Goal: Task Accomplishment & Management: Complete application form

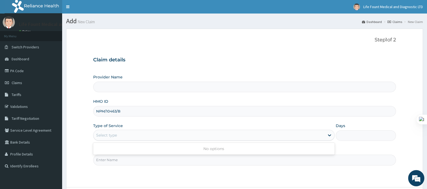
click at [125, 134] on div "Select type" at bounding box center [208, 135] width 231 height 9
click at [139, 133] on div "Select type" at bounding box center [208, 135] width 231 height 9
click at [132, 136] on div "Select type" at bounding box center [208, 135] width 231 height 9
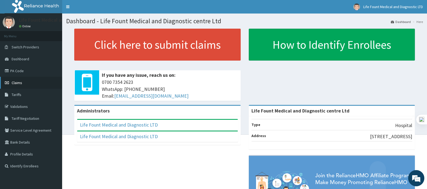
click at [18, 83] on span "Claims" at bounding box center [17, 82] width 11 height 5
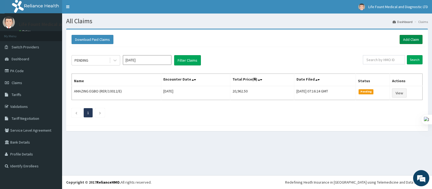
click at [416, 41] on link "Add Claim" at bounding box center [411, 39] width 23 height 9
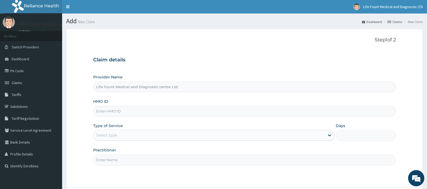
drag, startPoint x: 0, startPoint y: 0, endPoint x: 139, endPoint y: 112, distance: 178.6
click at [134, 110] on input "HMO ID" at bounding box center [244, 111] width 303 height 11
paste input "NPM/10463/B"
type input "NPM/10463/B"
click at [123, 136] on div "Select type" at bounding box center [208, 135] width 231 height 9
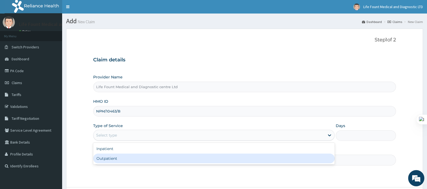
click at [119, 160] on div "Outpatient" at bounding box center [213, 158] width 241 height 10
type input "1"
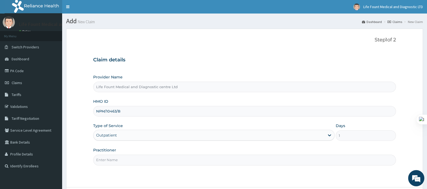
click at [119, 160] on input "Practitioner" at bounding box center [244, 159] width 303 height 11
type input "DOCTOR LAWAL"
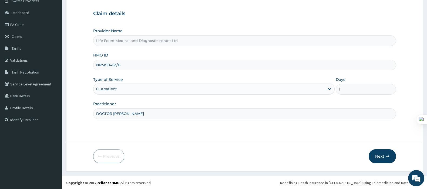
click at [383, 156] on button "Next" at bounding box center [382, 156] width 27 height 14
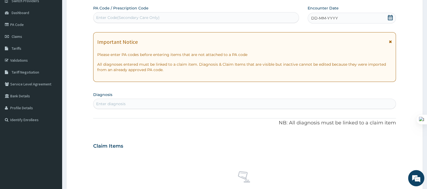
click at [140, 103] on div "Enter diagnosis" at bounding box center [244, 103] width 302 height 9
type input "MALARIA"
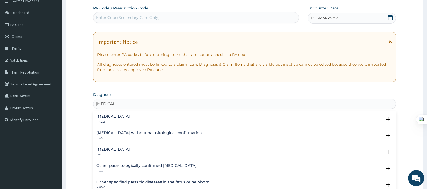
click at [112, 150] on h4 "Malaria, unspecified" at bounding box center [112, 149] width 33 height 4
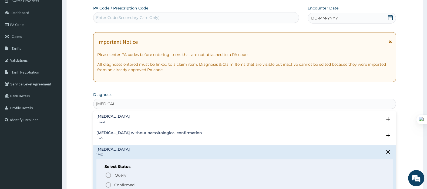
click at [110, 182] on icon "status option filled" at bounding box center [108, 184] width 6 height 6
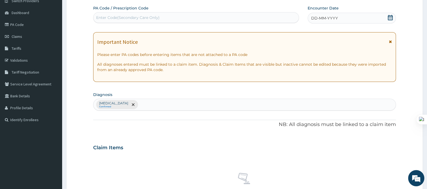
click at [117, 183] on div "No claim item" at bounding box center [244, 186] width 303 height 62
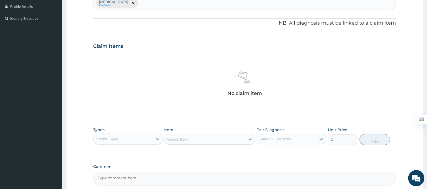
scroll to position [200, 0]
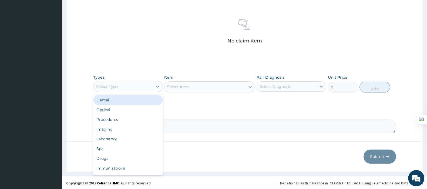
click at [146, 86] on div "Select Type" at bounding box center [122, 86] width 59 height 9
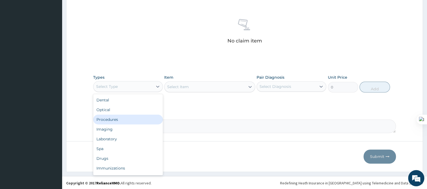
click at [129, 116] on div "Procedures" at bounding box center [128, 120] width 70 height 10
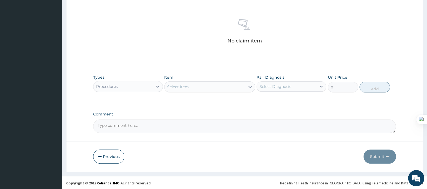
click at [179, 86] on div "Select Item" at bounding box center [178, 86] width 22 height 5
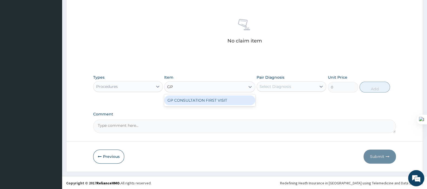
type input "GP"
click at [189, 95] on div "GP CONSULTATION FIRST VISIT" at bounding box center [209, 100] width 91 height 10
type input "3000"
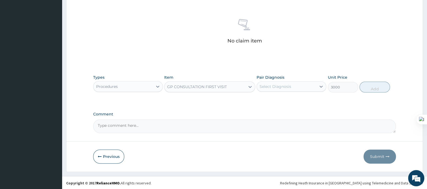
click at [281, 85] on div "Select Diagnosis" at bounding box center [276, 86] width 32 height 5
click at [274, 98] on label "Malaria, unspecified" at bounding box center [281, 99] width 33 height 5
click at [292, 100] on label "Malaria, unspecified" at bounding box center [281, 99] width 33 height 5
click at [286, 101] on label "Malaria, unspecified" at bounding box center [281, 99] width 33 height 5
checkbox input "true"
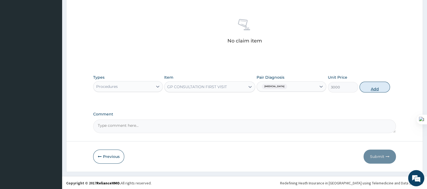
click at [372, 88] on button "Add" at bounding box center [374, 87] width 30 height 11
type input "0"
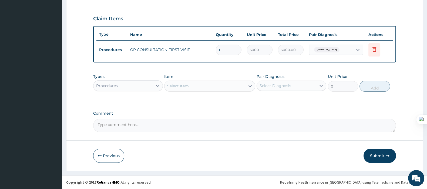
scroll to position [174, 0]
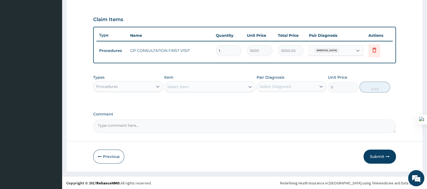
click at [184, 84] on div "Select Item" at bounding box center [178, 86] width 22 height 5
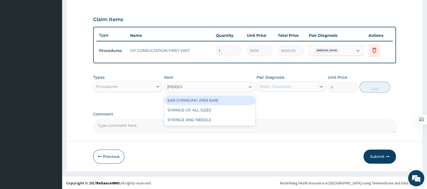
type input "SYRINGE"
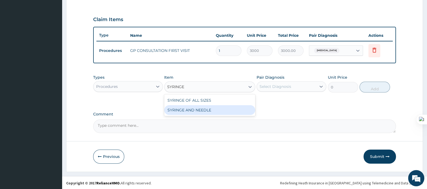
click at [209, 109] on div "SYRINGE AND NEEDLE" at bounding box center [209, 110] width 91 height 10
type input "100"
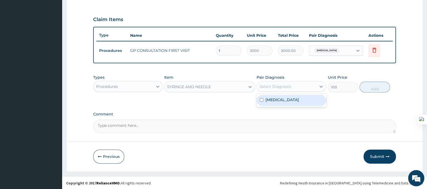
click at [273, 84] on div "Select Diagnosis" at bounding box center [276, 86] width 32 height 5
click at [266, 100] on label "Malaria, unspecified" at bounding box center [281, 99] width 33 height 5
checkbox input "true"
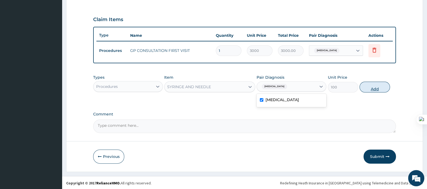
click at [362, 88] on button "Add" at bounding box center [374, 87] width 30 height 11
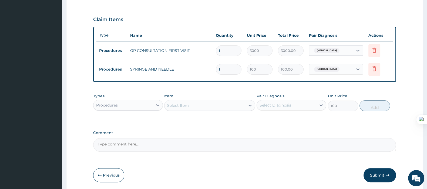
type input "0"
type input "13"
type input "1300.00"
type input "1"
type input "100.00"
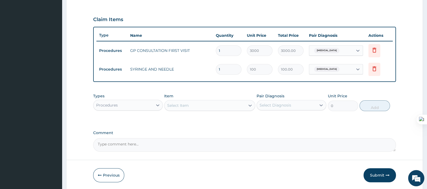
type input "13"
type input "1300.00"
type input "1"
type input "100.00"
type input "0.00"
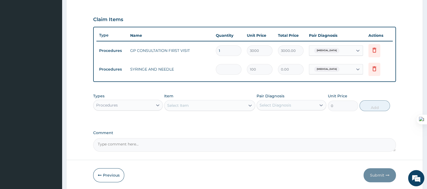
type input "3"
type input "300.00"
type input "3"
click at [146, 101] on div "Procedures" at bounding box center [122, 105] width 59 height 9
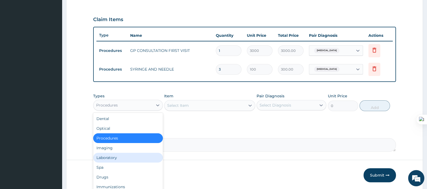
click at [121, 153] on div "Laboratory" at bounding box center [128, 158] width 70 height 10
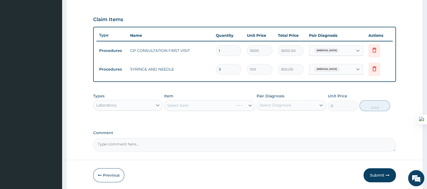
click at [189, 105] on div "Select Item" at bounding box center [209, 105] width 91 height 11
click at [189, 105] on div "Select Item" at bounding box center [204, 105] width 80 height 9
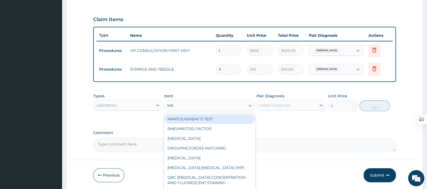
type input "MAL"
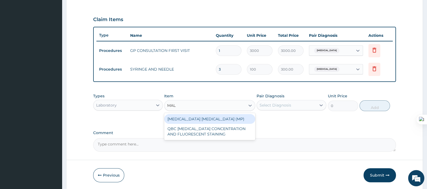
click at [199, 116] on div "MALARIA PARASITE (MP)" at bounding box center [209, 119] width 91 height 10
type input "1000"
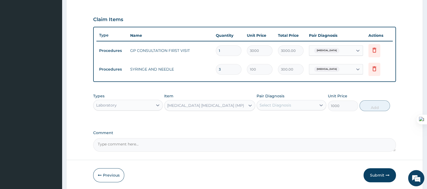
click at [268, 103] on div "Select Diagnosis" at bounding box center [276, 104] width 32 height 5
click at [241, 107] on div "MALARIA PARASITE (MP)" at bounding box center [204, 105] width 80 height 9
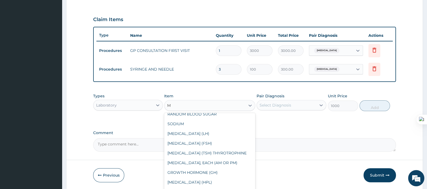
scroll to position [327, 0]
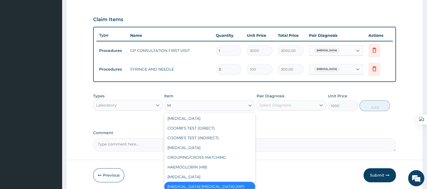
type input "MP"
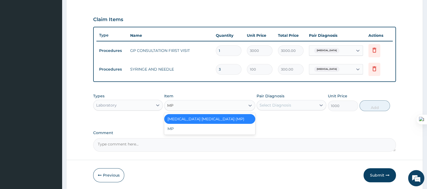
scroll to position [0, 0]
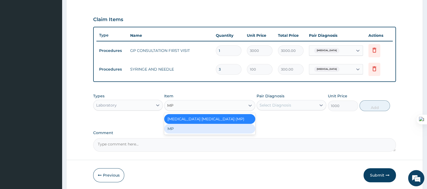
click at [224, 127] on div "MP" at bounding box center [209, 129] width 91 height 10
type input "1500"
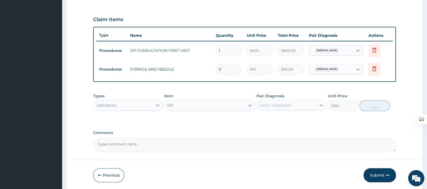
click at [289, 105] on div "Select Diagnosis" at bounding box center [276, 104] width 32 height 5
click at [282, 113] on div "Malaria, unspecified" at bounding box center [292, 118] width 70 height 11
checkbox input "true"
click at [385, 110] on div "Types Laboratory Item MP Pair Diagnosis option Malaria, unspecified, selected. …" at bounding box center [244, 101] width 303 height 23
click at [370, 106] on button "Add" at bounding box center [374, 105] width 30 height 11
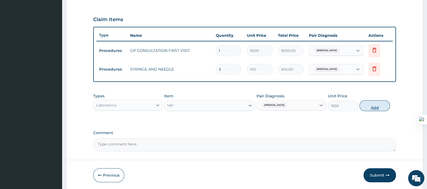
type input "0"
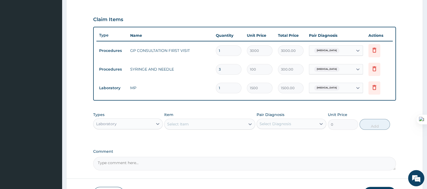
click at [122, 123] on div "Laboratory" at bounding box center [122, 123] width 59 height 9
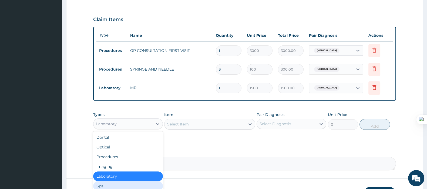
scroll to position [18, 0]
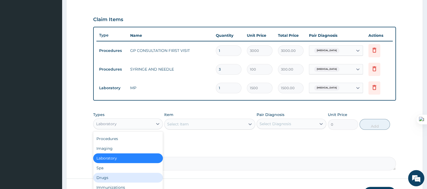
click at [108, 174] on div "Drugs" at bounding box center [128, 178] width 70 height 10
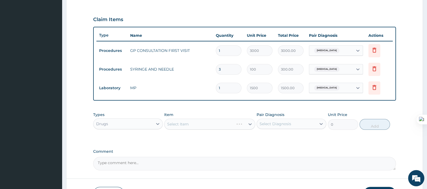
click at [184, 123] on div "Select Item" at bounding box center [209, 124] width 91 height 11
click at [184, 123] on div "Select Item" at bounding box center [178, 123] width 22 height 5
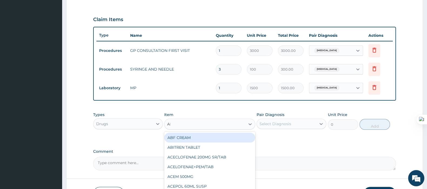
type input "ARTE"
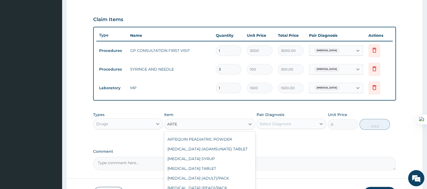
scroll to position [67, 0]
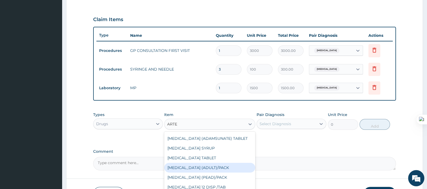
click at [209, 166] on div "COARTEM (ADULT)/PACK" at bounding box center [209, 168] width 91 height 10
type input "682.5"
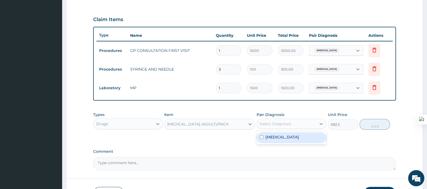
click at [274, 125] on div "Select Diagnosis" at bounding box center [276, 123] width 32 height 5
click at [264, 139] on div "Malaria, unspecified" at bounding box center [292, 137] width 70 height 11
checkbox input "true"
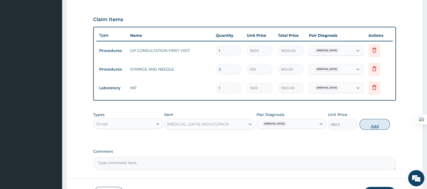
click at [372, 128] on button "Add" at bounding box center [374, 124] width 30 height 11
type input "0"
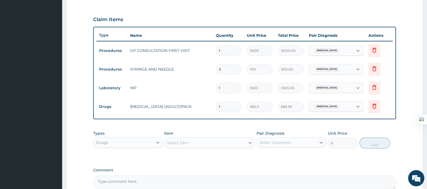
drag, startPoint x: 226, startPoint y: 106, endPoint x: 186, endPoint y: 109, distance: 40.1
click at [186, 109] on tr "Drugs COARTEM (ADULT)/PACK 1 682.5 682.50 Malaria, unspecified Delete" at bounding box center [244, 106] width 296 height 19
type input "6"
type input "4095.00"
type input "6"
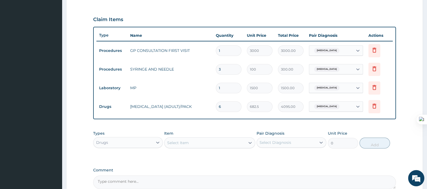
click at [344, 121] on div "PA Code / Prescription Code Enter Code(Secondary Care Only) Encounter Date DD-M…" at bounding box center [244, 32] width 303 height 311
click at [185, 141] on div "Select Item" at bounding box center [178, 142] width 22 height 5
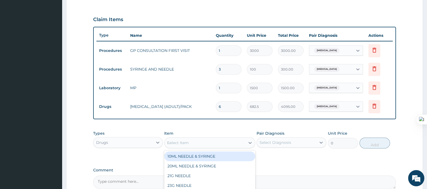
type input "DEXA"
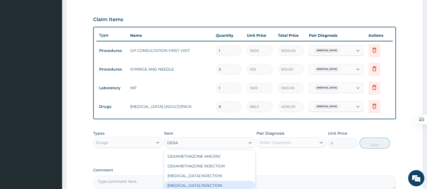
click at [219, 184] on div "DEXAMETHASONE INJECTION" at bounding box center [209, 185] width 91 height 10
type input "1500"
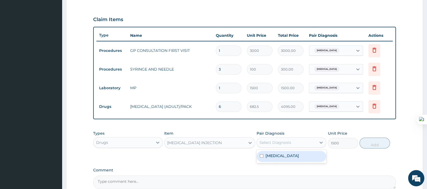
click at [286, 142] on div "Select Diagnosis" at bounding box center [276, 142] width 32 height 5
click at [263, 157] on div "Malaria, unspecified" at bounding box center [292, 156] width 70 height 11
checkbox input "true"
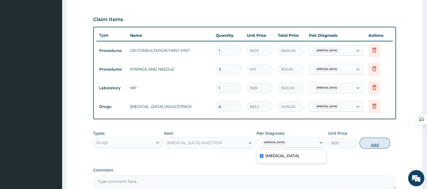
click at [380, 144] on button "Add" at bounding box center [374, 142] width 30 height 11
type input "0"
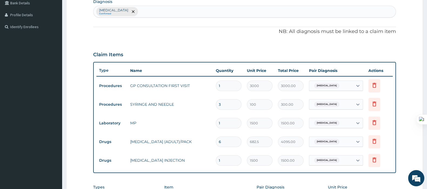
scroll to position [106, 0]
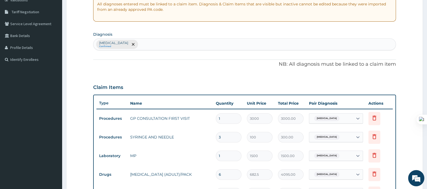
click at [151, 45] on div "Malaria, unspecified Confirmed" at bounding box center [244, 44] width 302 height 11
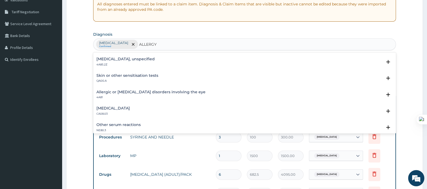
scroll to position [0, 0]
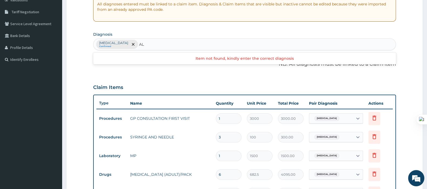
type input "A"
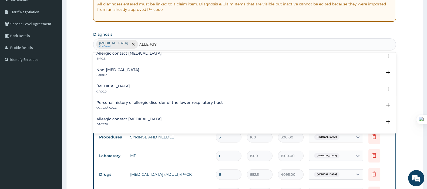
scroll to position [740, 0]
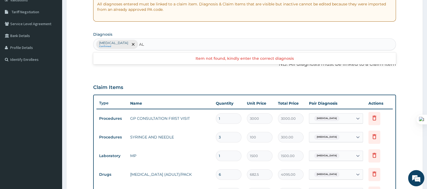
type input "A"
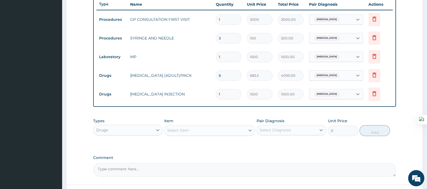
scroll to position [248, 0]
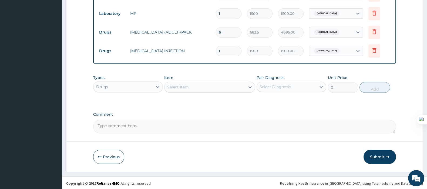
click at [189, 85] on div "Select Item" at bounding box center [204, 87] width 80 height 9
type input "DICLO"
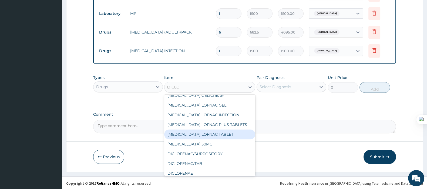
scroll to position [33, 0]
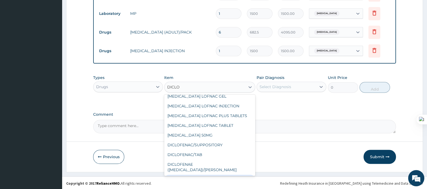
click at [206, 174] on div "DICLOFENAE 75MG/INJ" at bounding box center [209, 179] width 91 height 10
type input "500"
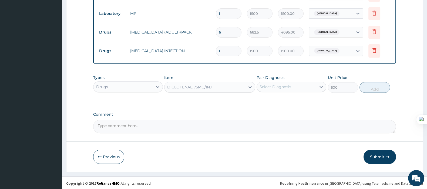
click at [281, 84] on div "Select Diagnosis" at bounding box center [276, 86] width 32 height 5
click at [279, 98] on label "Malaria, unspecified" at bounding box center [281, 99] width 33 height 5
checkbox input "true"
click at [362, 87] on button "Add" at bounding box center [374, 87] width 30 height 11
type input "0"
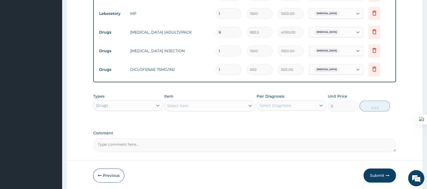
click at [192, 106] on div "Select Item" at bounding box center [204, 105] width 80 height 9
type input "DICLO"
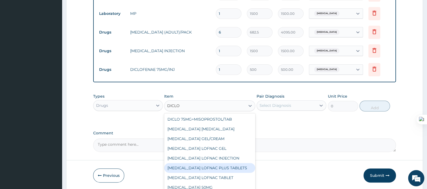
click at [219, 166] on div "DICLOFENAC LOFNAC PLUS TABLETS" at bounding box center [209, 168] width 91 height 10
type input "78.75"
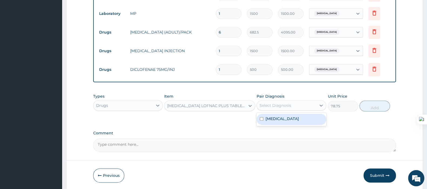
click at [287, 105] on div "Select Diagnosis" at bounding box center [276, 105] width 32 height 5
click at [289, 105] on div "Select Diagnosis" at bounding box center [276, 105] width 32 height 5
click at [286, 120] on label "Malaria, unspecified" at bounding box center [281, 118] width 33 height 5
checkbox input "true"
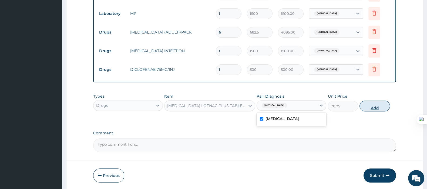
click at [367, 107] on button "Add" at bounding box center [374, 105] width 30 height 11
type input "0"
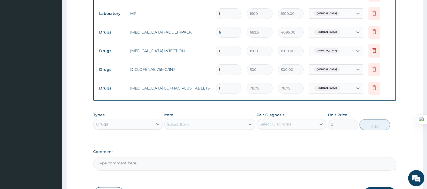
type input "10"
type input "787.50"
type input "10"
click at [193, 125] on div "Select Item" at bounding box center [204, 124] width 80 height 9
type input "CHLO"
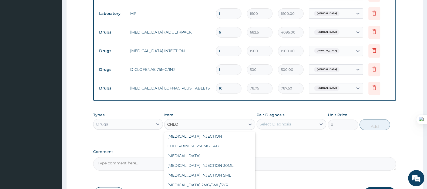
scroll to position [67, 0]
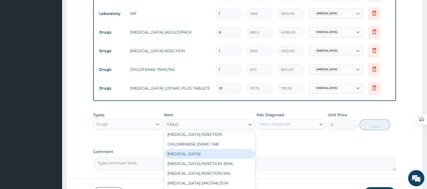
click at [208, 154] on div "CHLOROQUINE" at bounding box center [209, 154] width 91 height 10
type input "50"
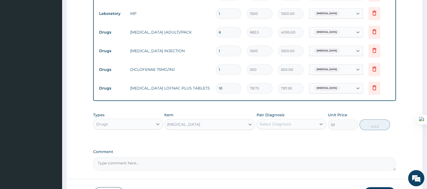
click at [223, 121] on div "CHLOROQUINE" at bounding box center [204, 124] width 80 height 9
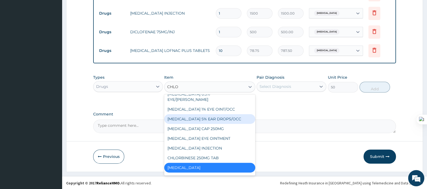
scroll to position [0, 0]
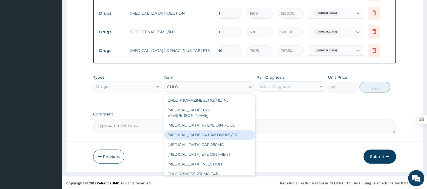
type input "CHLOR"
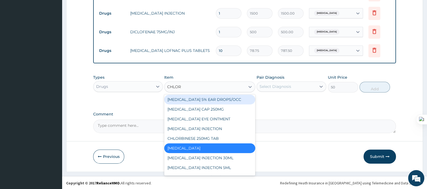
scroll to position [33, 0]
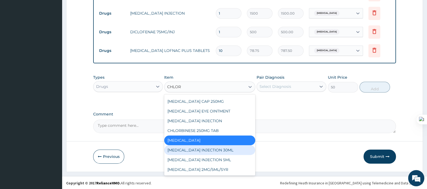
click at [220, 148] on div "CHLOROQUINE INJECTION 30ML" at bounding box center [209, 150] width 91 height 10
type input "350"
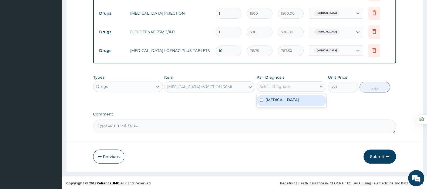
click at [271, 85] on div "Select Diagnosis" at bounding box center [276, 86] width 32 height 5
click at [271, 102] on div "Malaria, unspecified" at bounding box center [292, 100] width 70 height 11
checkbox input "true"
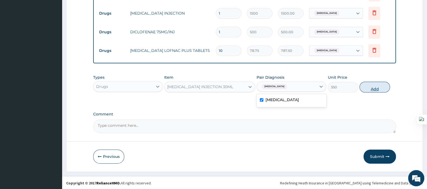
click at [367, 88] on button "Add" at bounding box center [374, 87] width 30 height 11
type input "0"
